Goal: Task Accomplishment & Management: Use online tool/utility

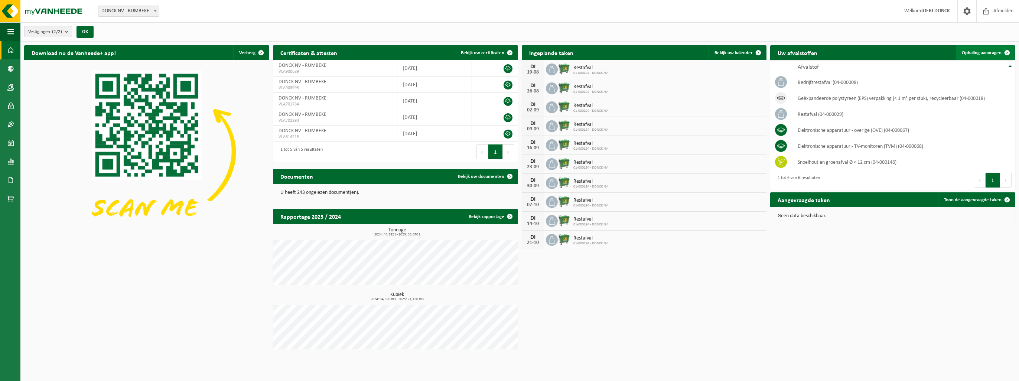
click at [986, 50] on span "Ophaling aanvragen" at bounding box center [981, 52] width 40 height 5
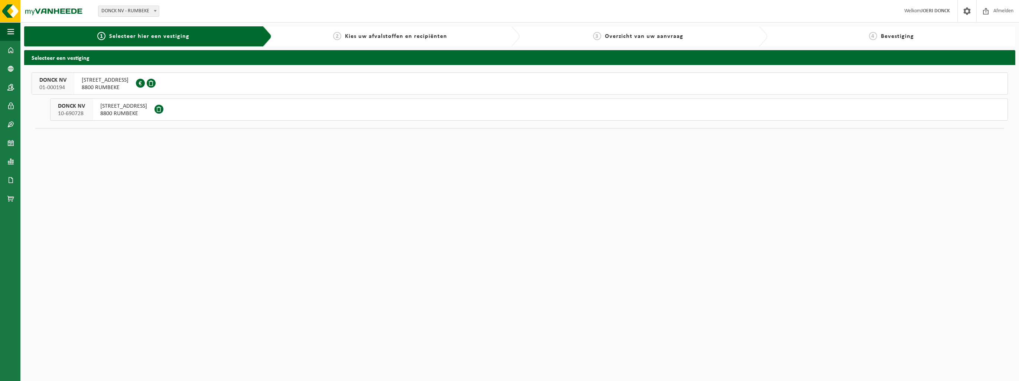
click at [102, 82] on span "KWADESTRAAT 93" at bounding box center [105, 79] width 47 height 7
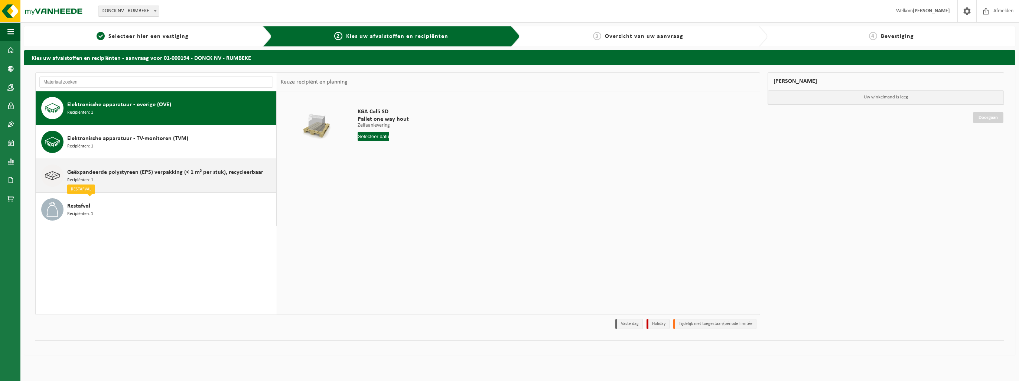
click at [143, 174] on span "Geëxpandeerde polystyreen (EPS) verpakking (< 1 m² per stuk), recycleerbaar" at bounding box center [165, 172] width 196 height 9
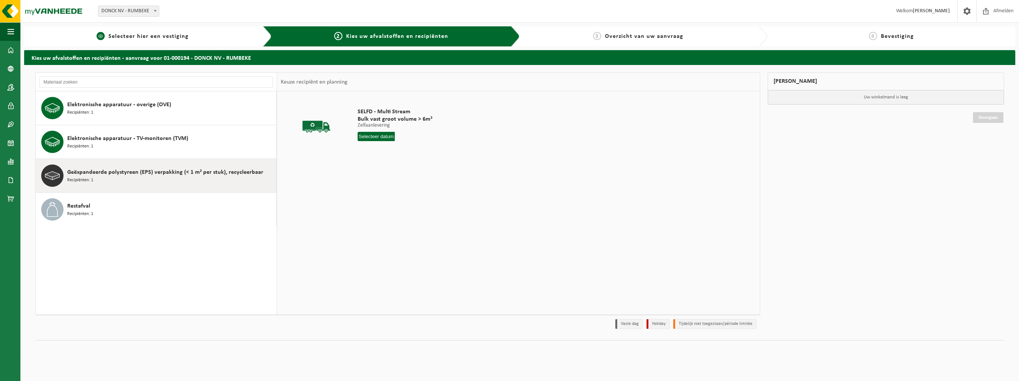
click at [132, 37] on span "Selecteer hier een vestiging" at bounding box center [148, 36] width 80 height 6
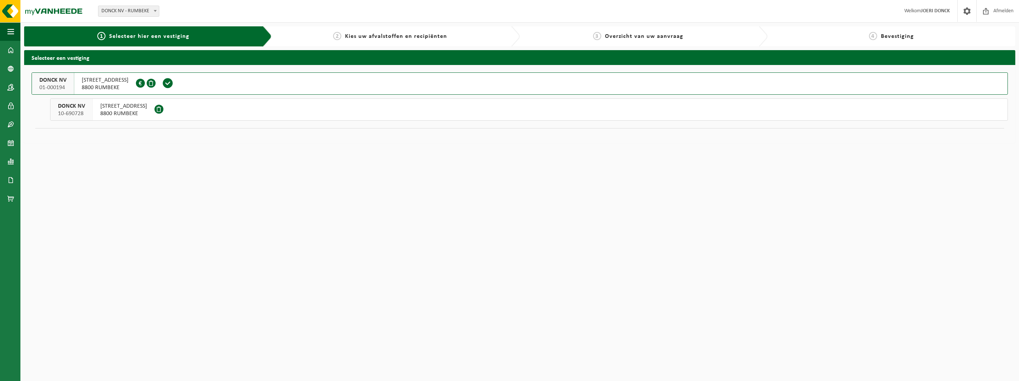
click at [113, 110] on span "8800 RUMBEKE" at bounding box center [123, 113] width 47 height 7
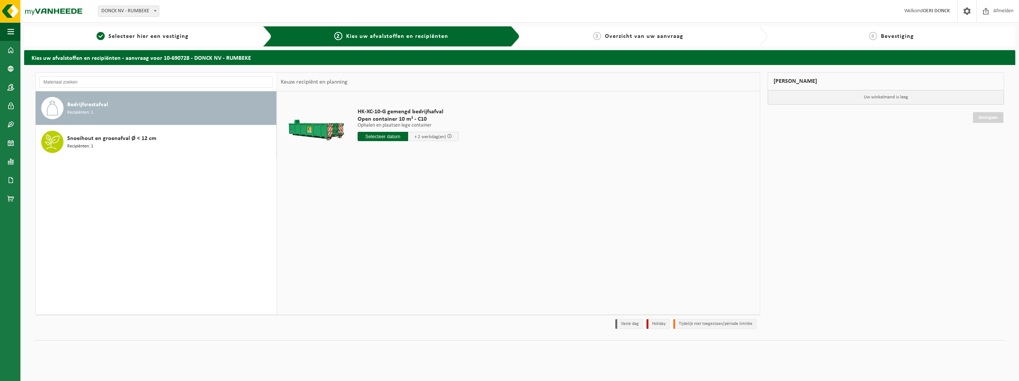
click at [98, 104] on span "Bedrijfsrestafval" at bounding box center [87, 104] width 41 height 9
click at [383, 136] on input "text" at bounding box center [382, 136] width 50 height 9
click at [376, 213] on div "19" at bounding box center [377, 214] width 13 height 12
type input "Van 2025-08-19"
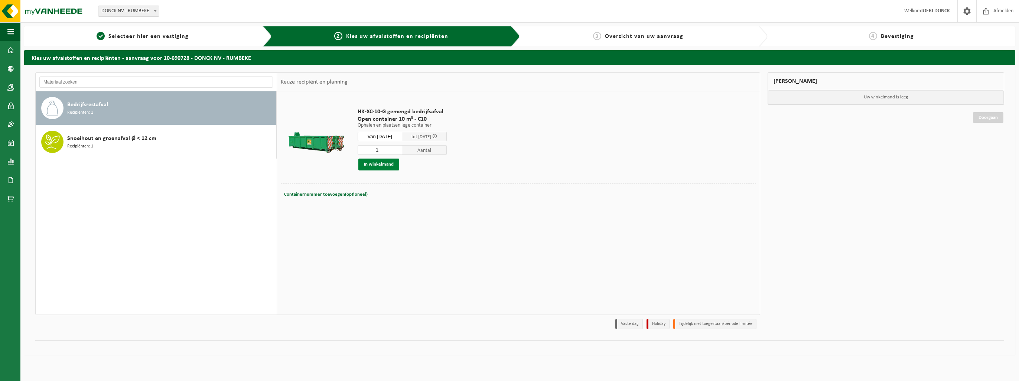
click at [373, 164] on button "In winkelmand" at bounding box center [378, 165] width 41 height 12
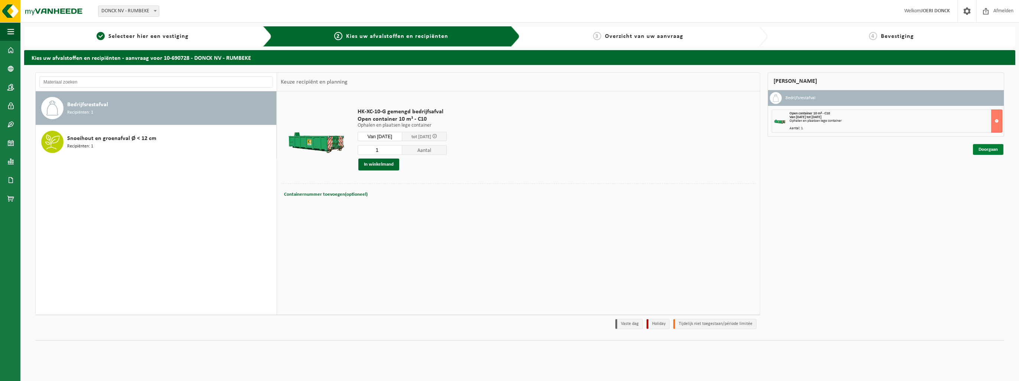
click at [982, 150] on link "Doorgaan" at bounding box center [988, 149] width 30 height 11
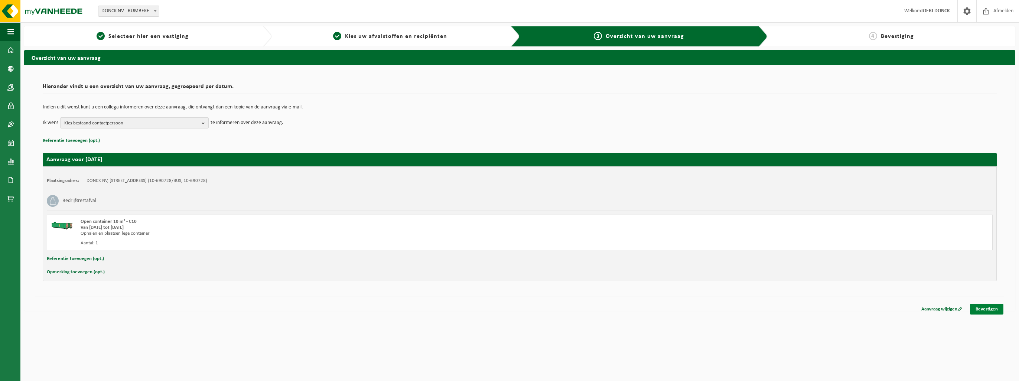
click at [984, 307] on link "Bevestigen" at bounding box center [986, 309] width 33 height 11
